Goal: Browse casually: Explore the website without a specific task or goal

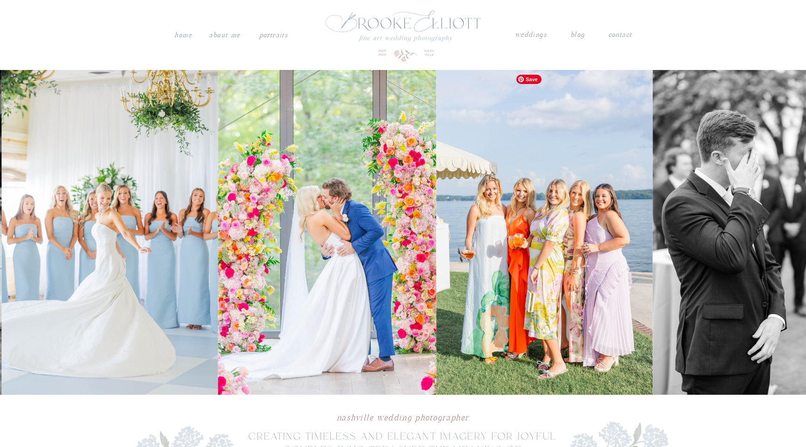
click at [395, 274] on img at bounding box center [327, 232] width 218 height 324
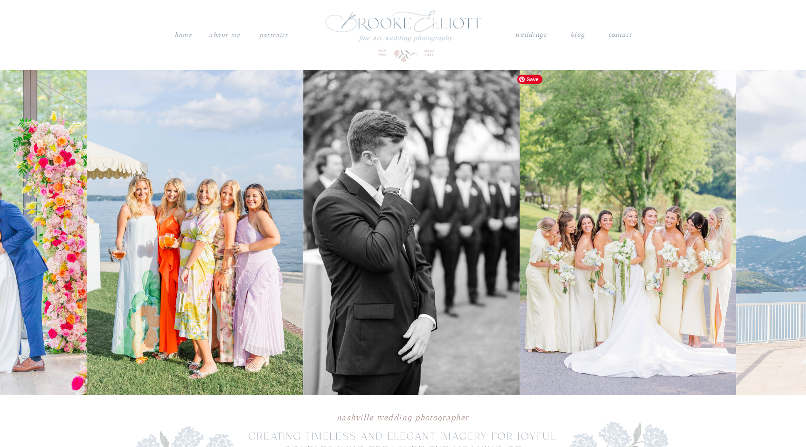
click at [155, 273] on img at bounding box center [195, 232] width 216 height 324
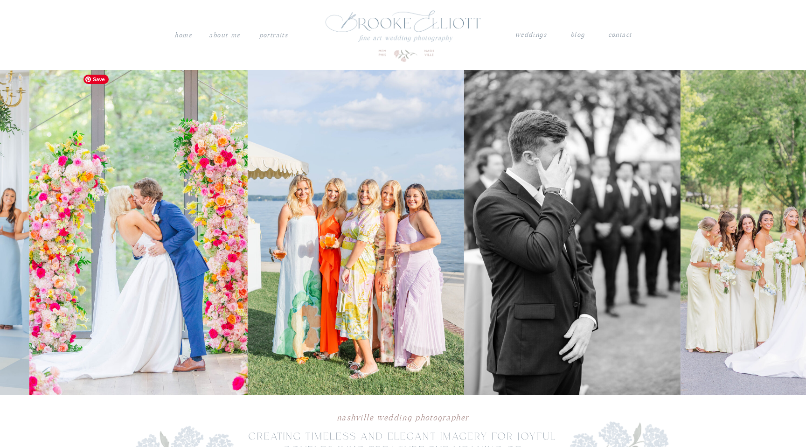
click at [268, 212] on img at bounding box center [356, 232] width 216 height 324
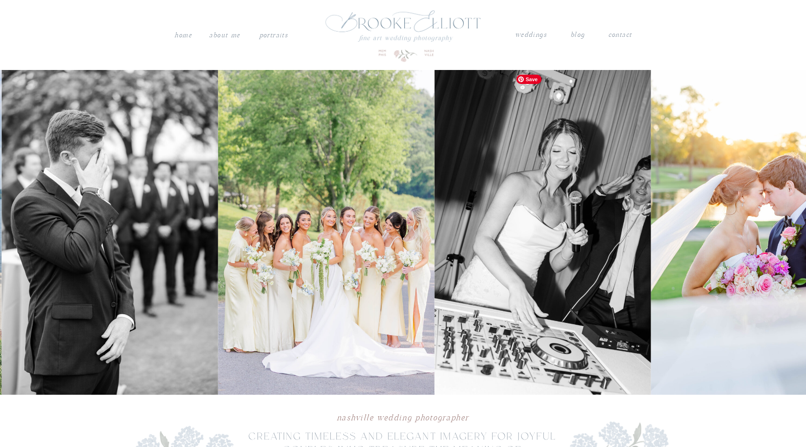
click at [318, 220] on img at bounding box center [326, 232] width 216 height 324
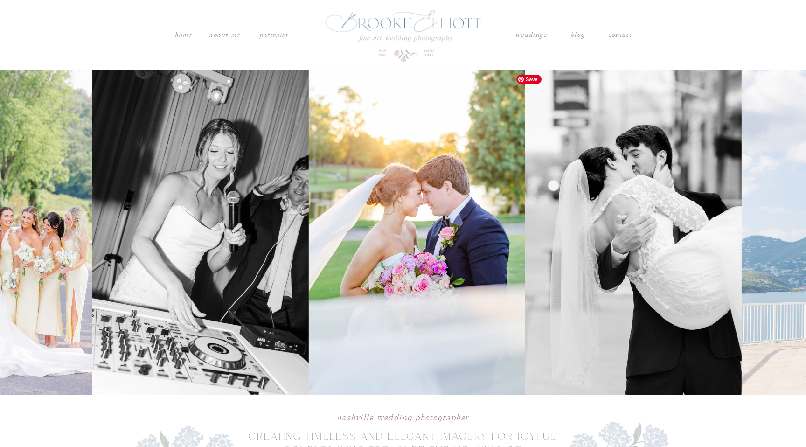
click at [322, 239] on img at bounding box center [417, 232] width 216 height 324
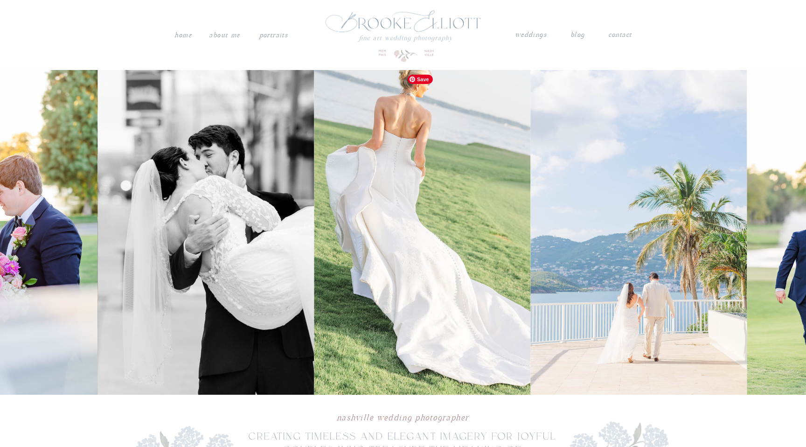
click at [259, 237] on img at bounding box center [205, 232] width 216 height 324
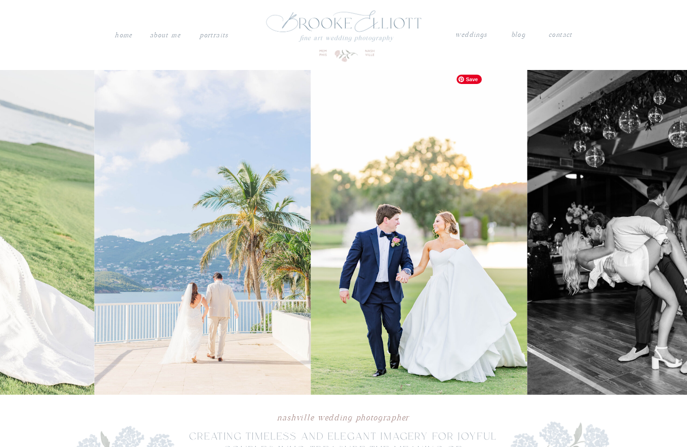
click at [236, 296] on img at bounding box center [203, 232] width 216 height 324
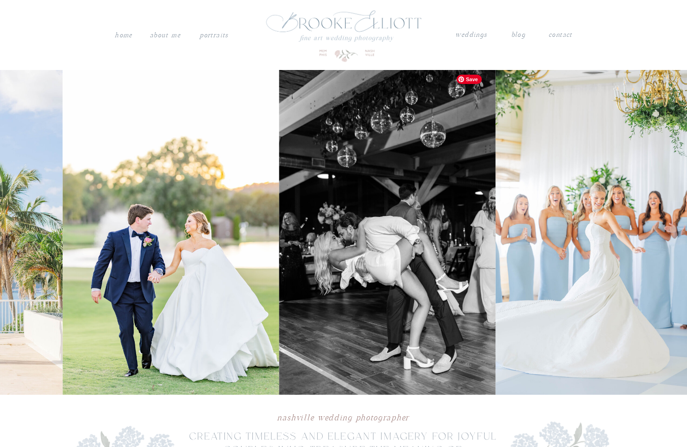
click at [279, 269] on img at bounding box center [387, 232] width 216 height 324
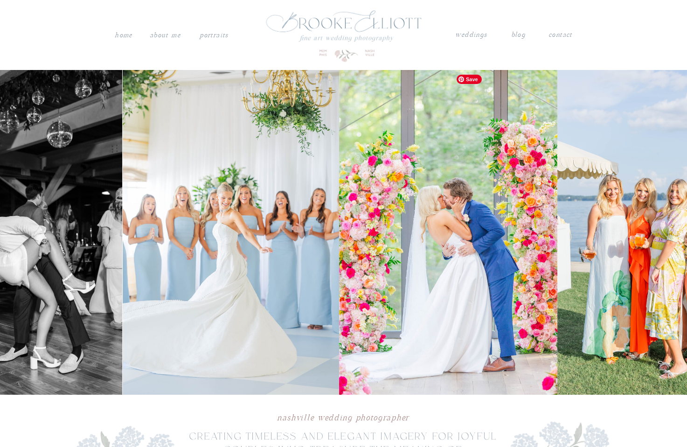
click at [175, 265] on img at bounding box center [231, 232] width 216 height 324
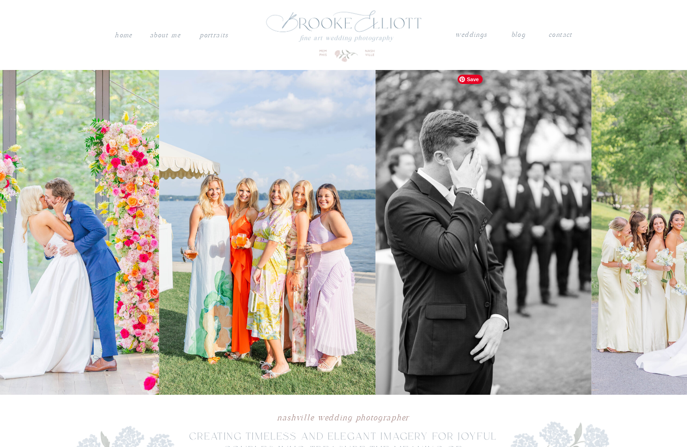
click at [232, 263] on img at bounding box center [267, 232] width 216 height 324
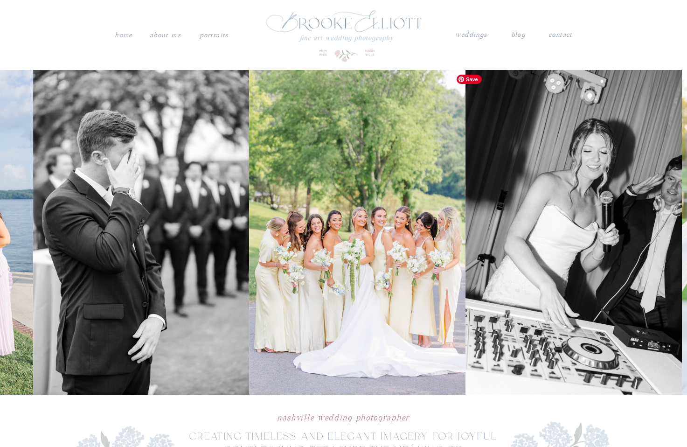
click at [143, 270] on img at bounding box center [141, 232] width 216 height 324
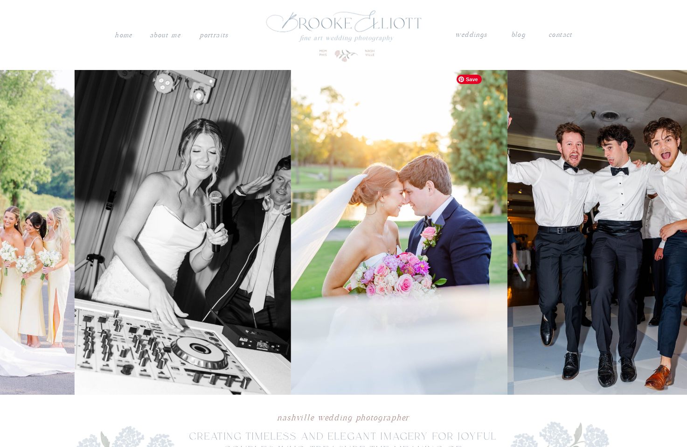
click at [192, 258] on img at bounding box center [183, 232] width 216 height 324
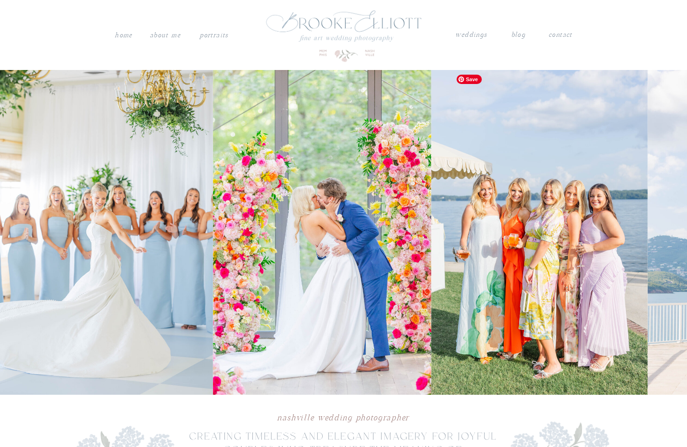
click at [353, 215] on img at bounding box center [322, 232] width 218 height 324
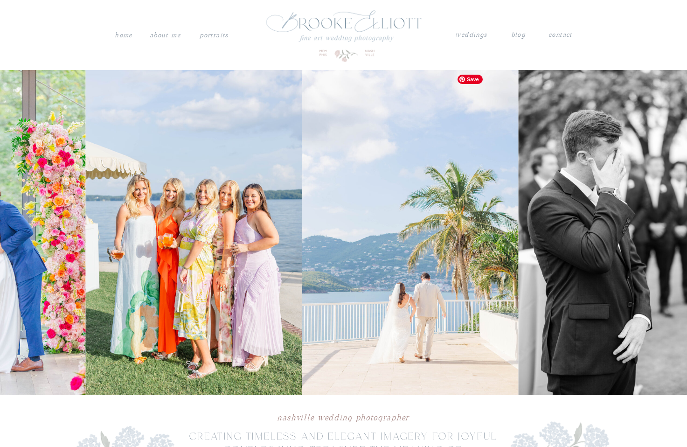
click at [248, 227] on img at bounding box center [193, 232] width 216 height 324
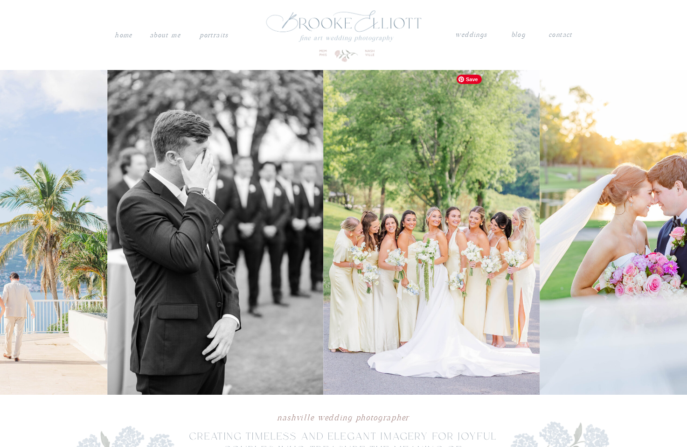
click at [194, 228] on img at bounding box center [215, 232] width 216 height 324
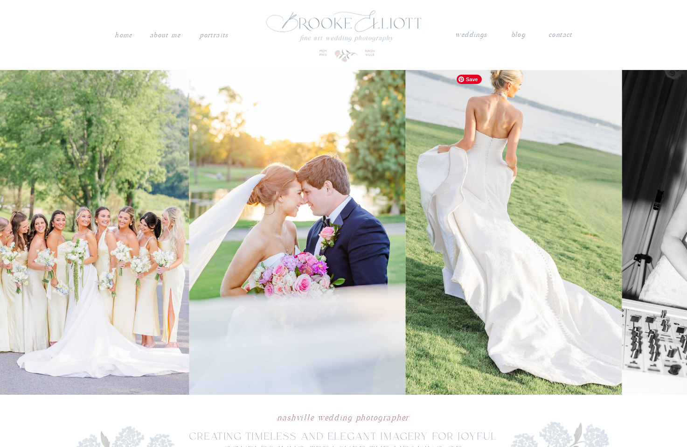
click at [189, 236] on img at bounding box center [297, 232] width 216 height 324
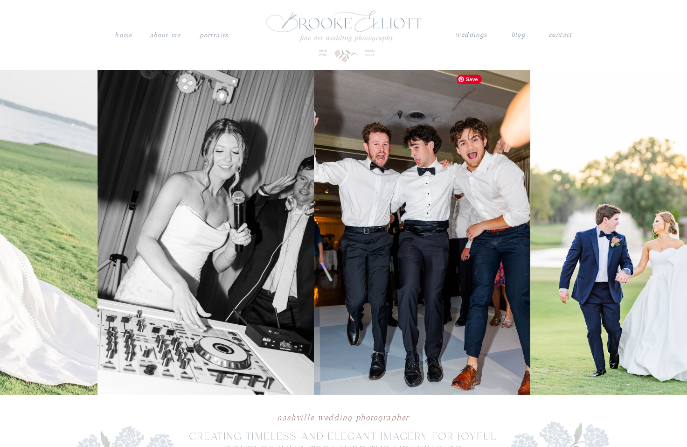
click at [167, 242] on img at bounding box center [206, 232] width 216 height 324
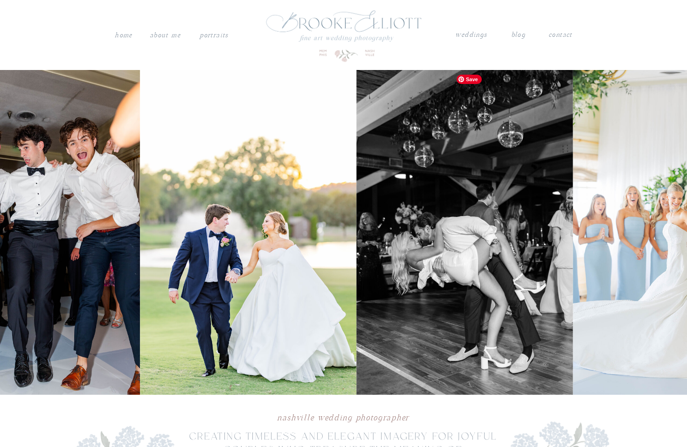
click at [173, 236] on img at bounding box center [248, 232] width 216 height 324
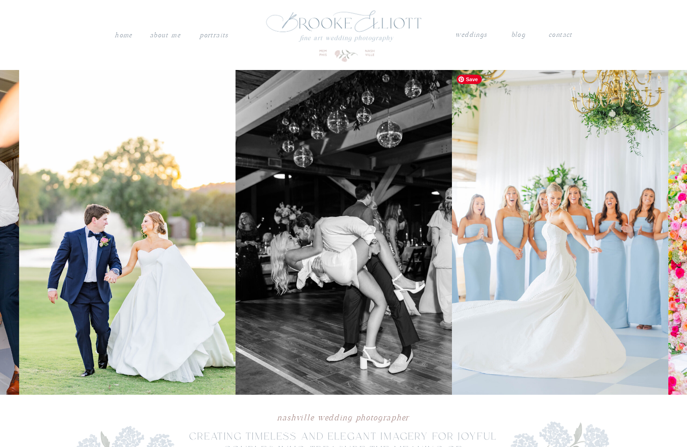
click at [235, 191] on img at bounding box center [127, 232] width 216 height 324
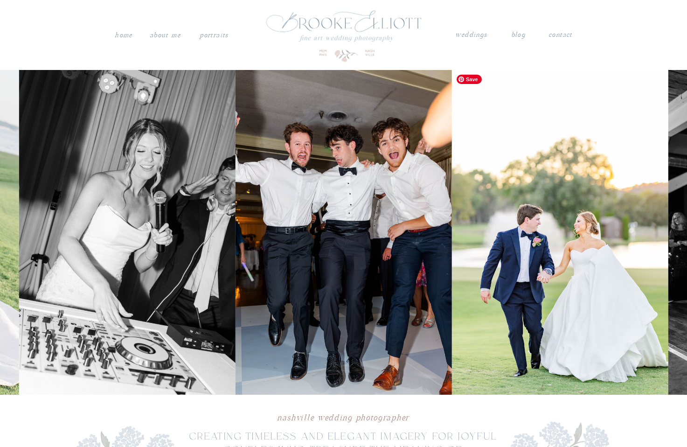
click at [452, 194] on img at bounding box center [560, 232] width 216 height 324
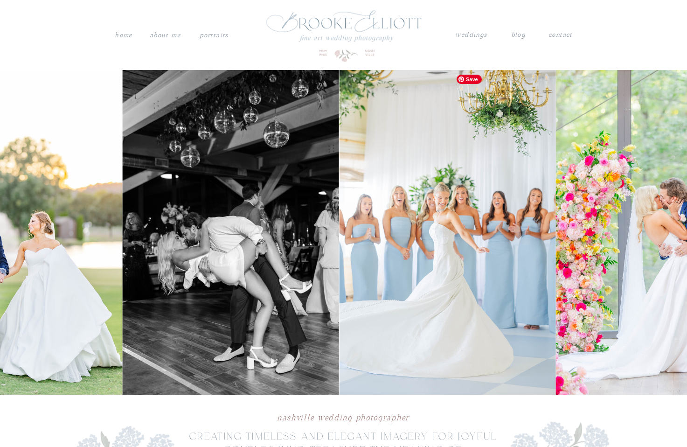
click at [169, 199] on img at bounding box center [231, 232] width 216 height 324
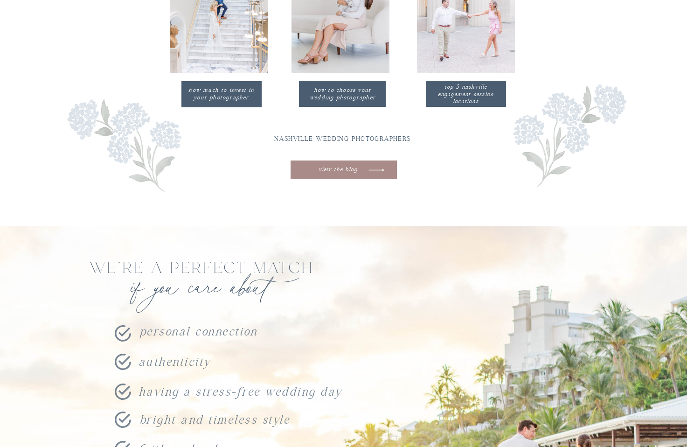
scroll to position [898, 0]
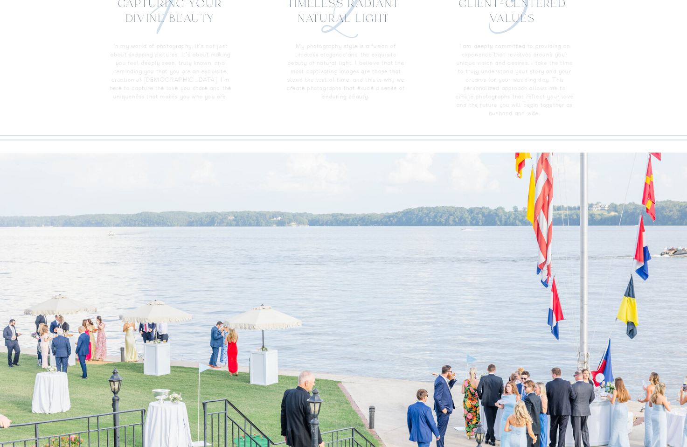
scroll to position [1585, 0]
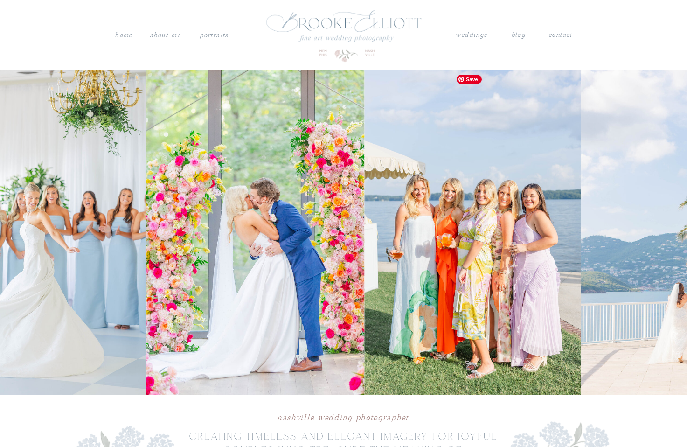
click at [159, 154] on img at bounding box center [255, 232] width 218 height 324
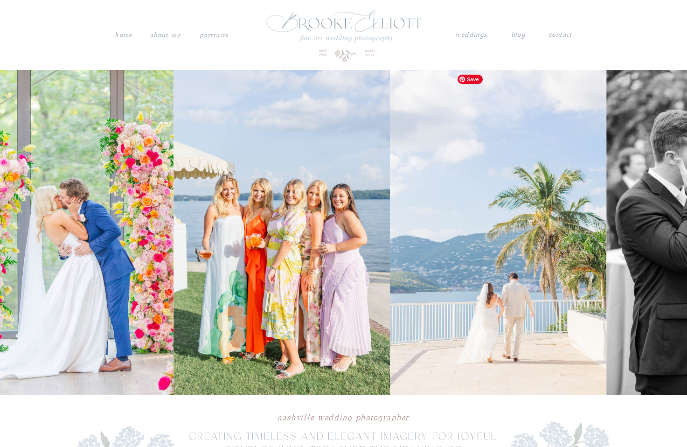
click at [325, 246] on img at bounding box center [281, 232] width 216 height 324
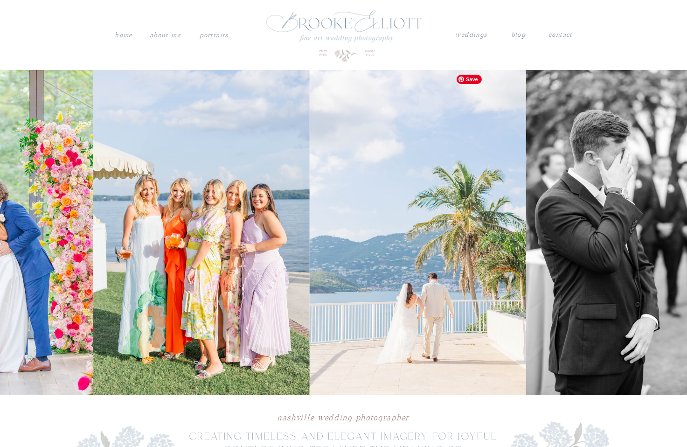
click at [428, 235] on img at bounding box center [418, 232] width 216 height 324
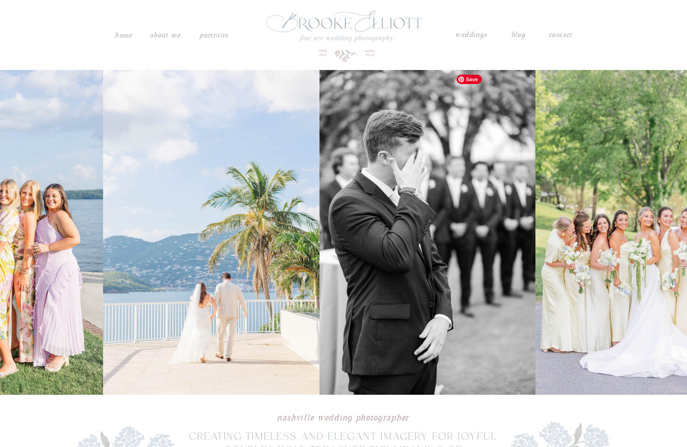
click at [319, 231] on img at bounding box center [427, 232] width 216 height 324
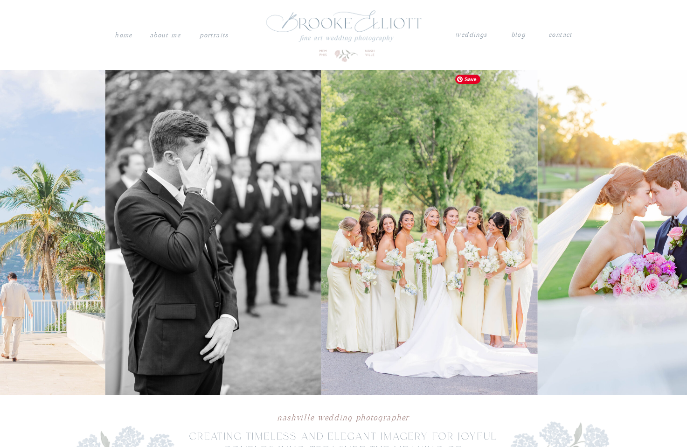
click at [321, 214] on img at bounding box center [429, 232] width 216 height 324
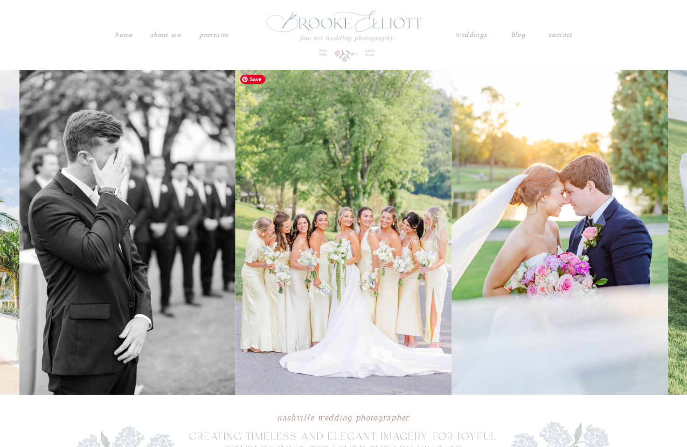
click at [235, 218] on img at bounding box center [343, 232] width 216 height 324
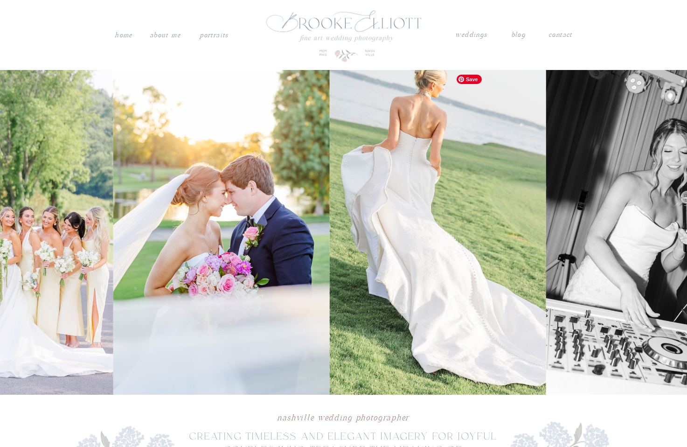
click at [330, 196] on img at bounding box center [438, 232] width 216 height 324
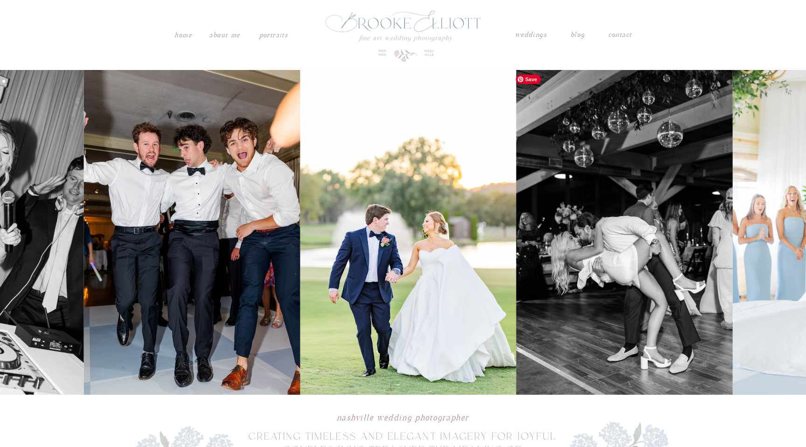
click at [190, 191] on img at bounding box center [192, 232] width 216 height 324
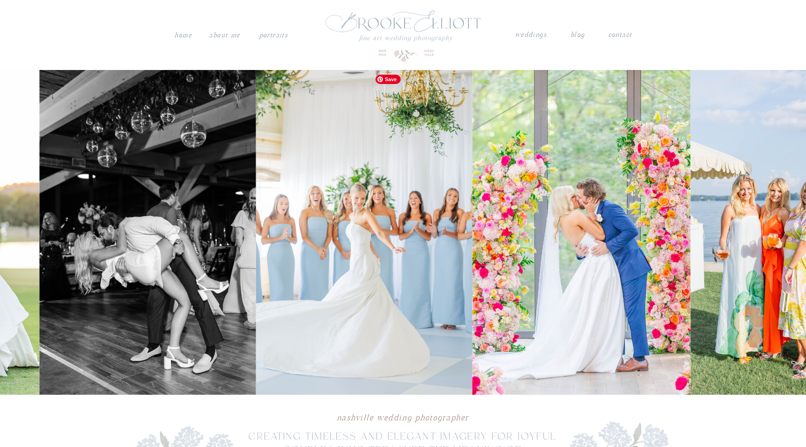
click at [256, 209] on img at bounding box center [364, 232] width 216 height 324
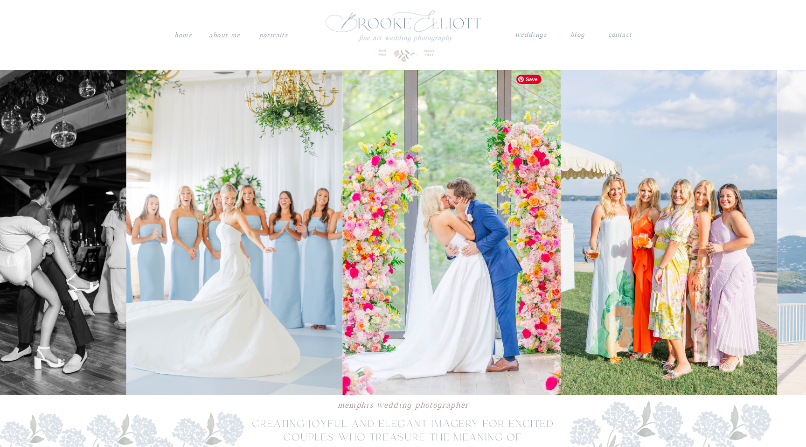
click at [421, 200] on img at bounding box center [451, 232] width 218 height 324
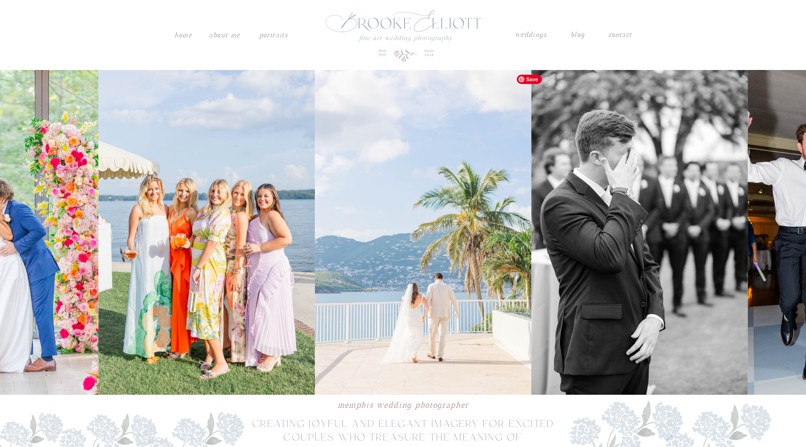
click at [221, 212] on img at bounding box center [206, 232] width 216 height 324
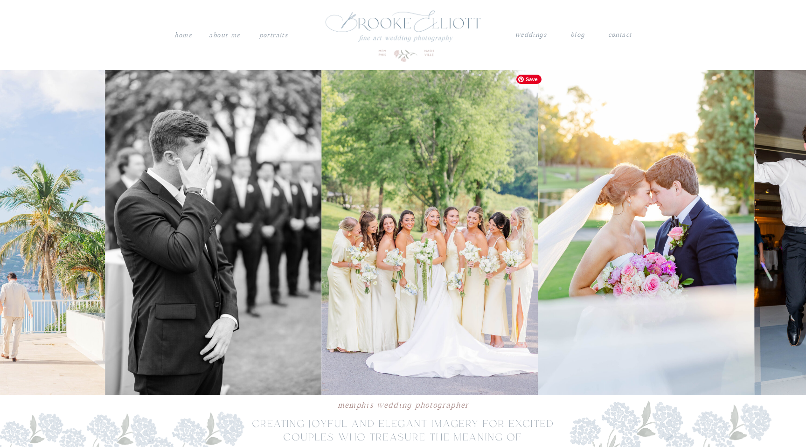
click at [188, 208] on img at bounding box center [213, 232] width 216 height 324
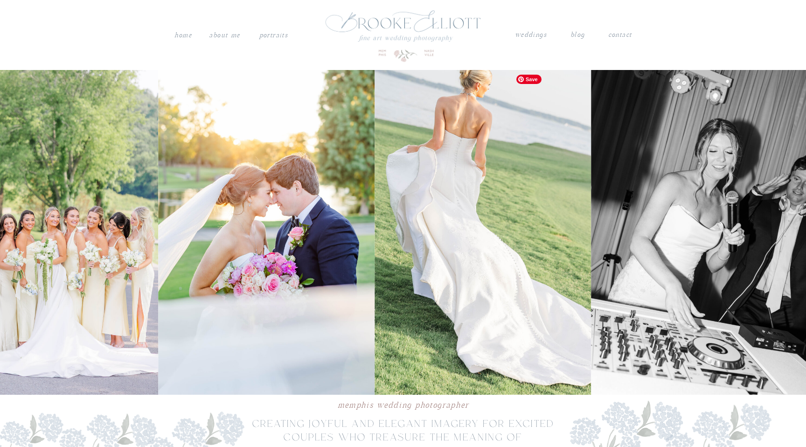
click at [255, 228] on img at bounding box center [266, 232] width 216 height 324
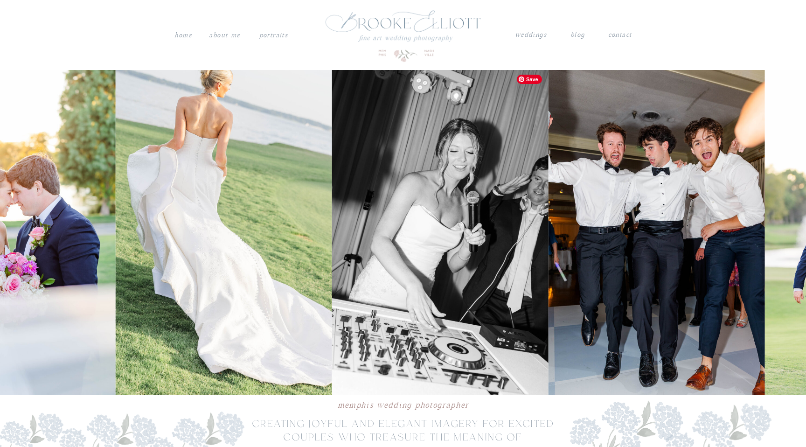
click at [332, 240] on img at bounding box center [440, 232] width 216 height 324
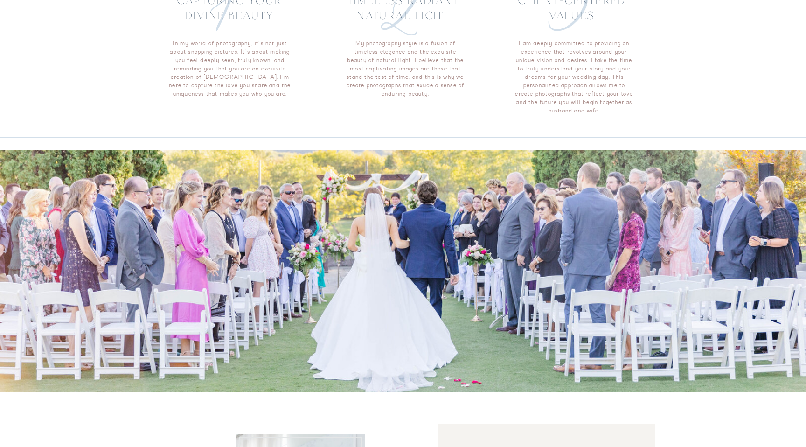
scroll to position [1745, 0]
